Goal: Find contact information: Find contact information

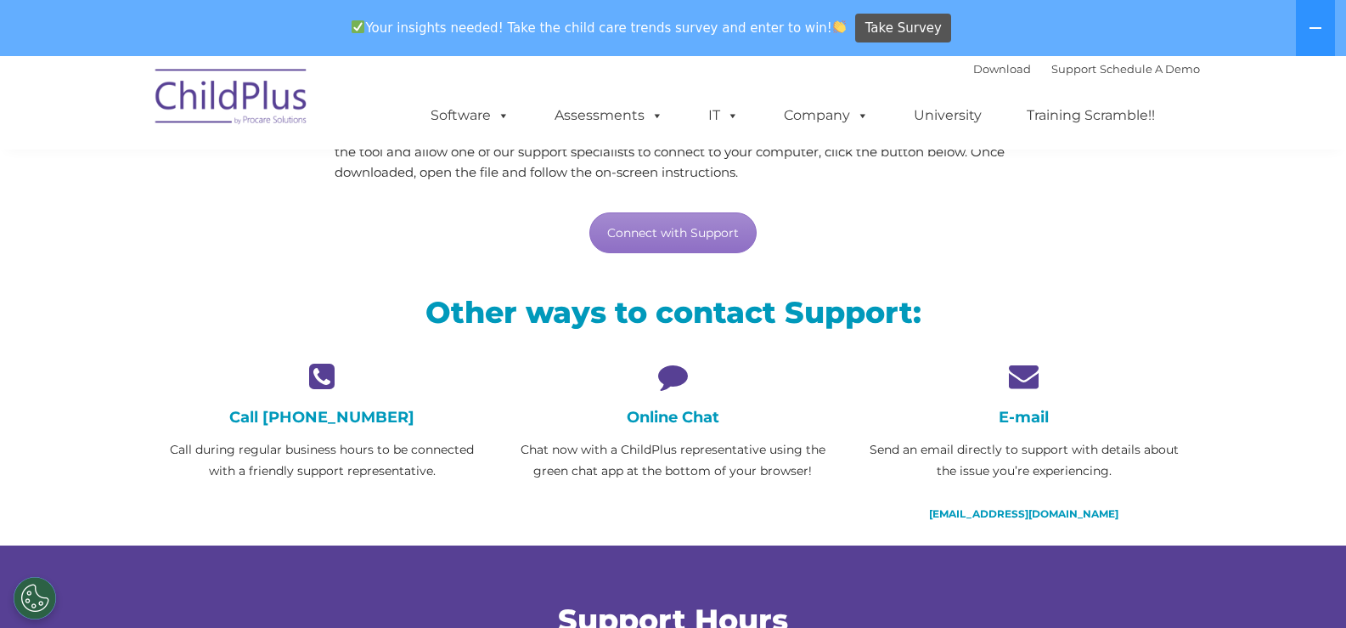
scroll to position [255, 0]
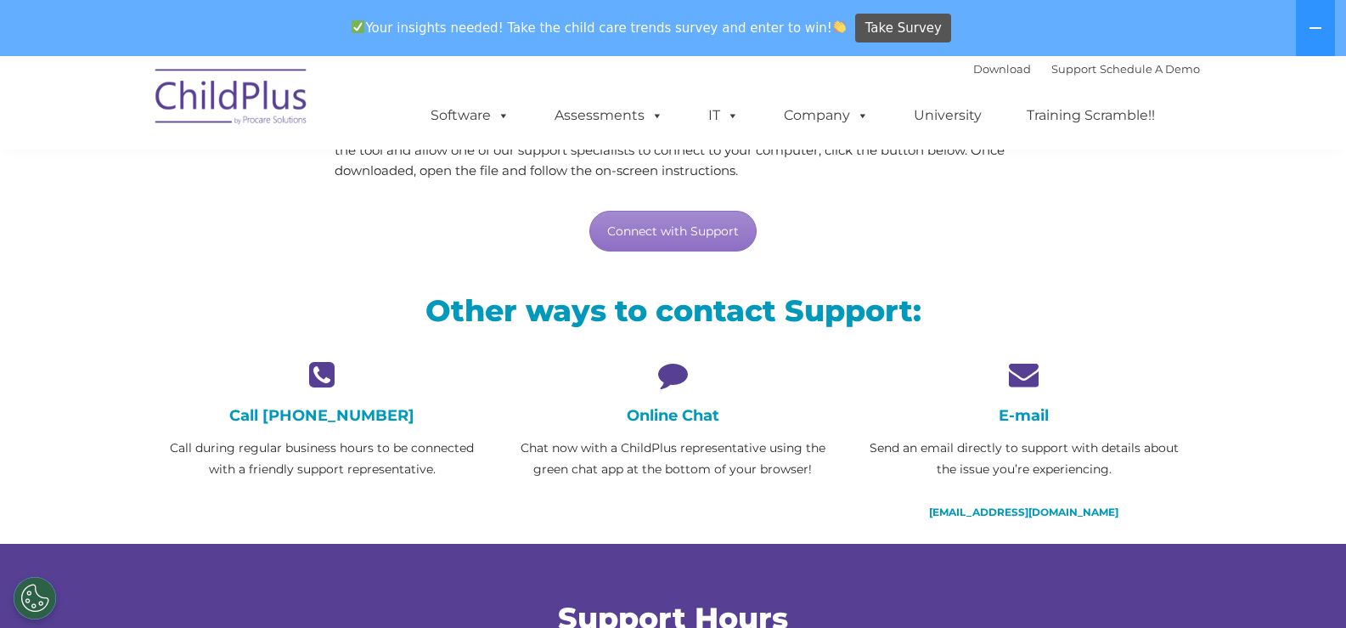
click at [1030, 378] on icon at bounding box center [1023, 374] width 325 height 30
click at [1015, 375] on icon at bounding box center [1023, 374] width 325 height 30
click at [1032, 373] on icon at bounding box center [1023, 374] width 325 height 30
click at [1021, 392] on div "E-mail Send an email directly to support with details about the issue you’re ex…" at bounding box center [1023, 440] width 325 height 163
click at [1016, 416] on h4 "E-mail" at bounding box center [1023, 415] width 325 height 19
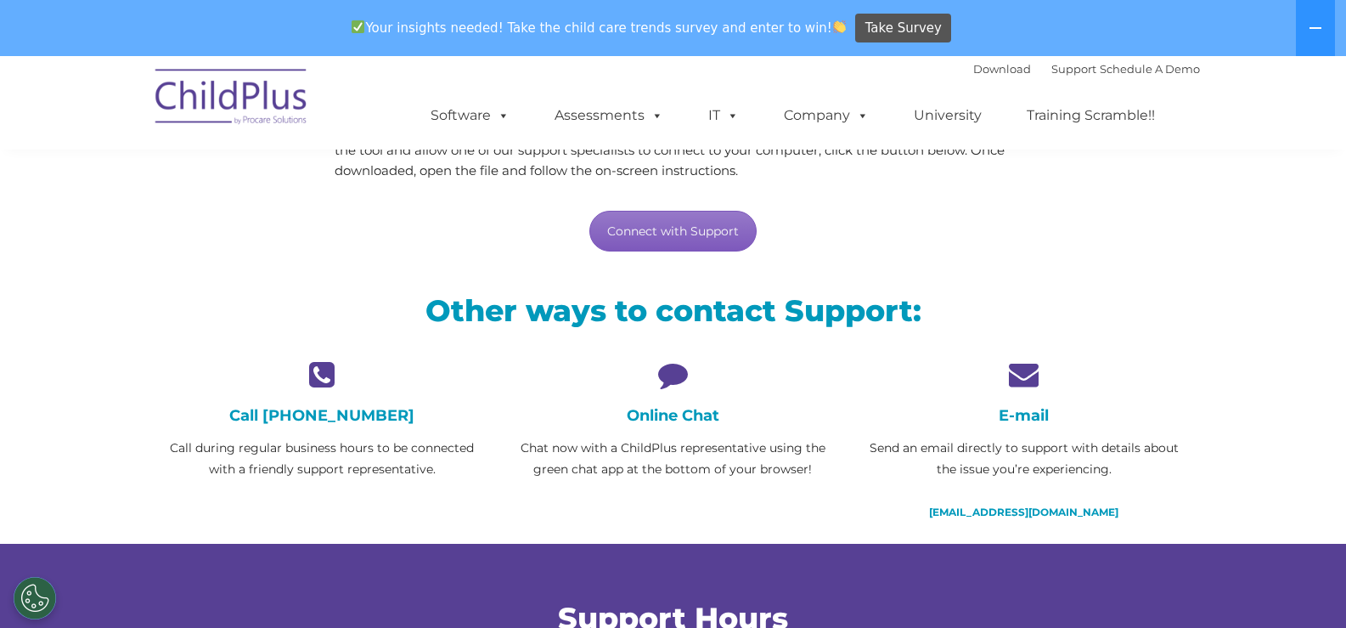
click at [691, 236] on link "Connect with Support" at bounding box center [672, 231] width 167 height 41
click at [1024, 415] on h4 "E-mail" at bounding box center [1023, 415] width 325 height 19
click at [1025, 375] on icon at bounding box center [1023, 374] width 325 height 30
click at [1012, 465] on p "Send an email directly to support with details about the issue you’re experienc…" at bounding box center [1023, 458] width 325 height 42
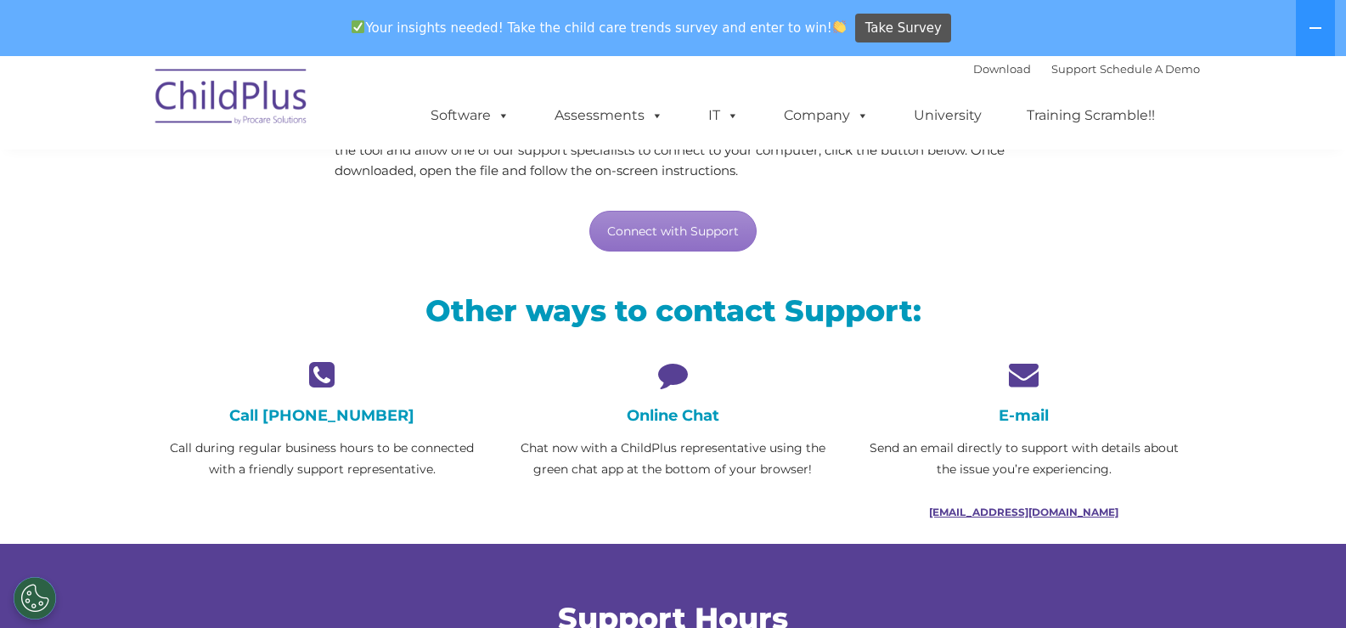
click at [990, 511] on link "[EMAIL_ADDRESS][DOMAIN_NAME]" at bounding box center [1023, 511] width 189 height 13
click at [990, 510] on link "[EMAIL_ADDRESS][DOMAIN_NAME]" at bounding box center [1023, 511] width 189 height 13
